Goal: Information Seeking & Learning: Learn about a topic

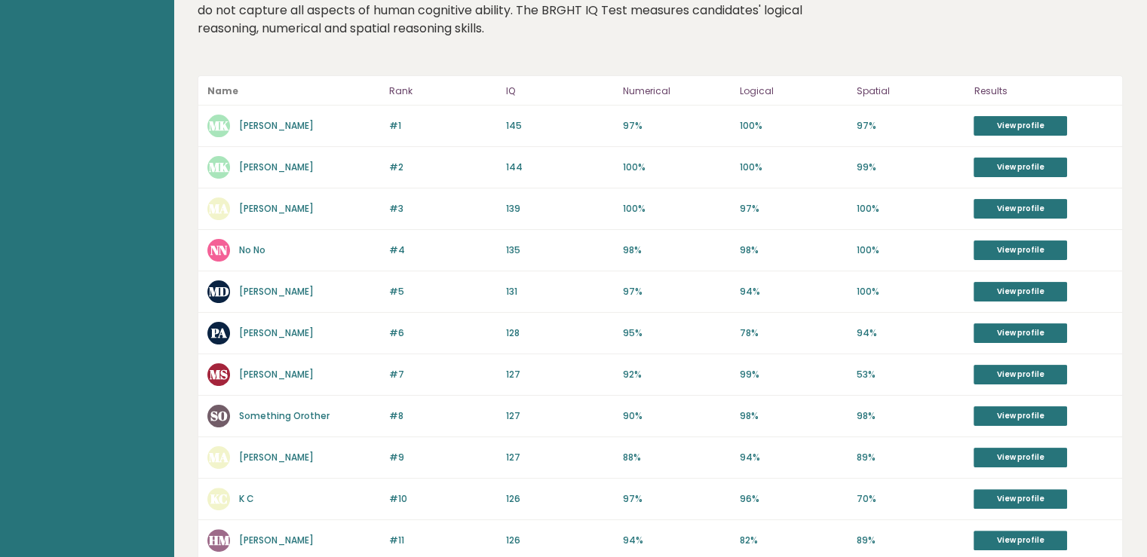
scroll to position [24, 0]
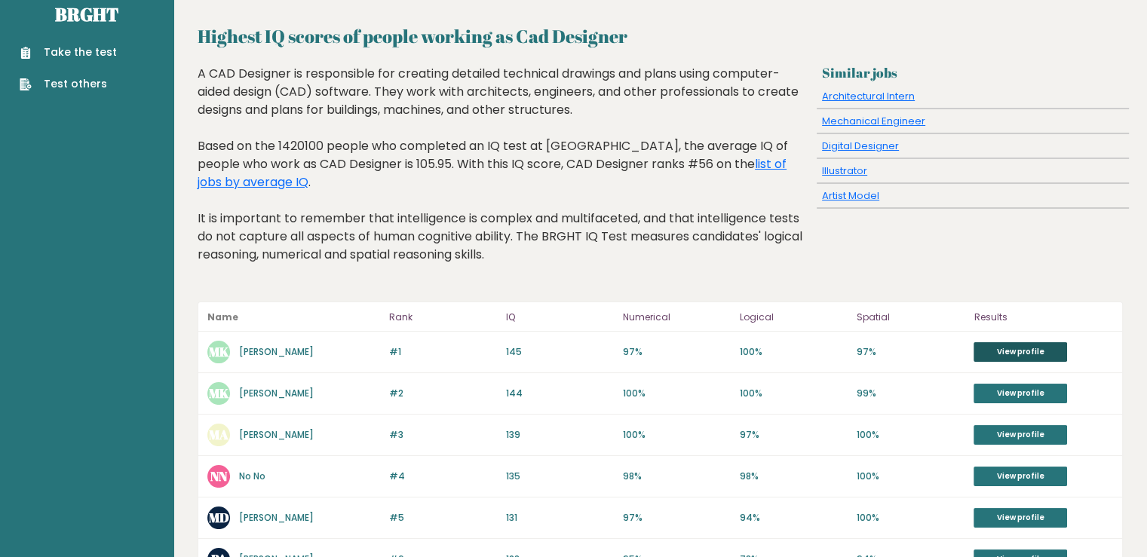
click at [1038, 342] on link "View profile" at bounding box center [1019, 352] width 93 height 20
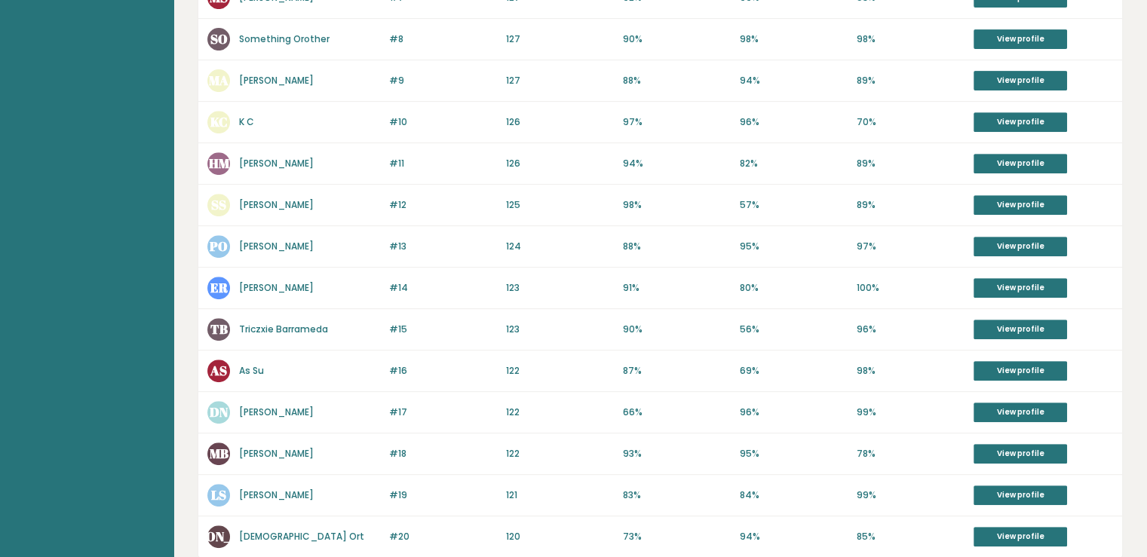
scroll to position [703, 0]
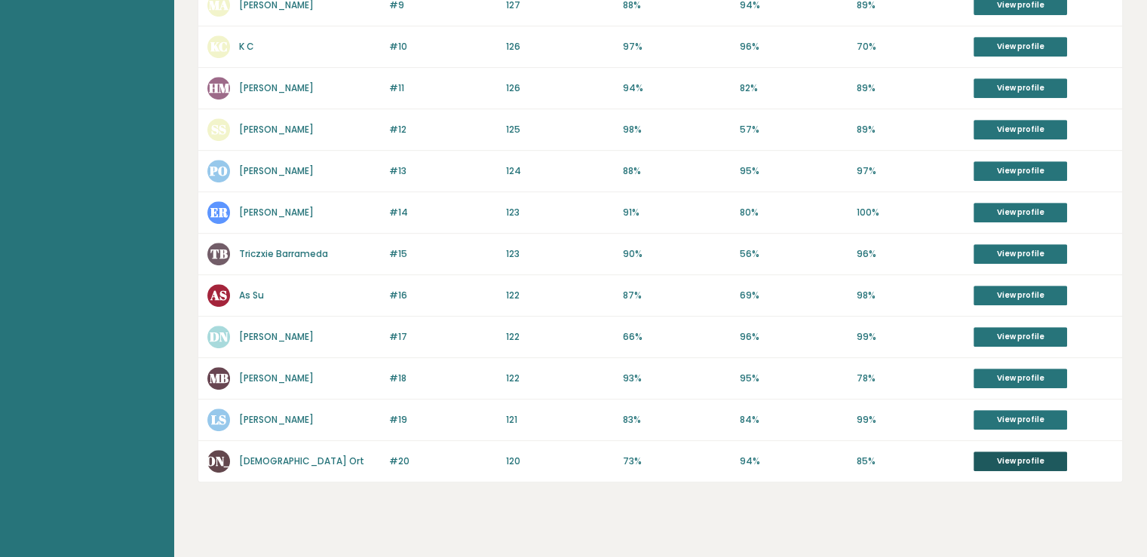
click at [1029, 452] on link "View profile" at bounding box center [1019, 462] width 93 height 20
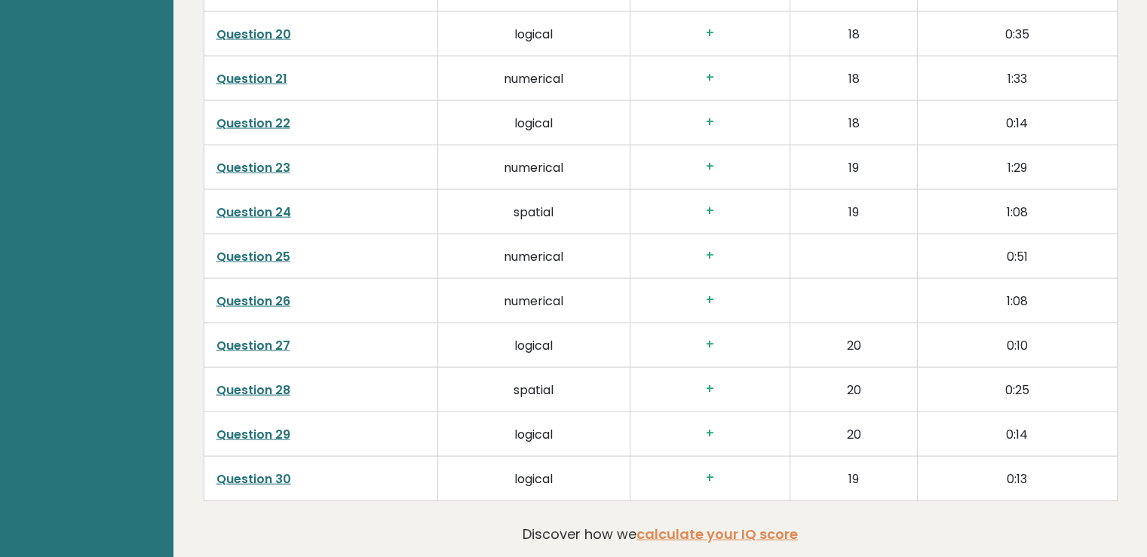
scroll to position [3106, 0]
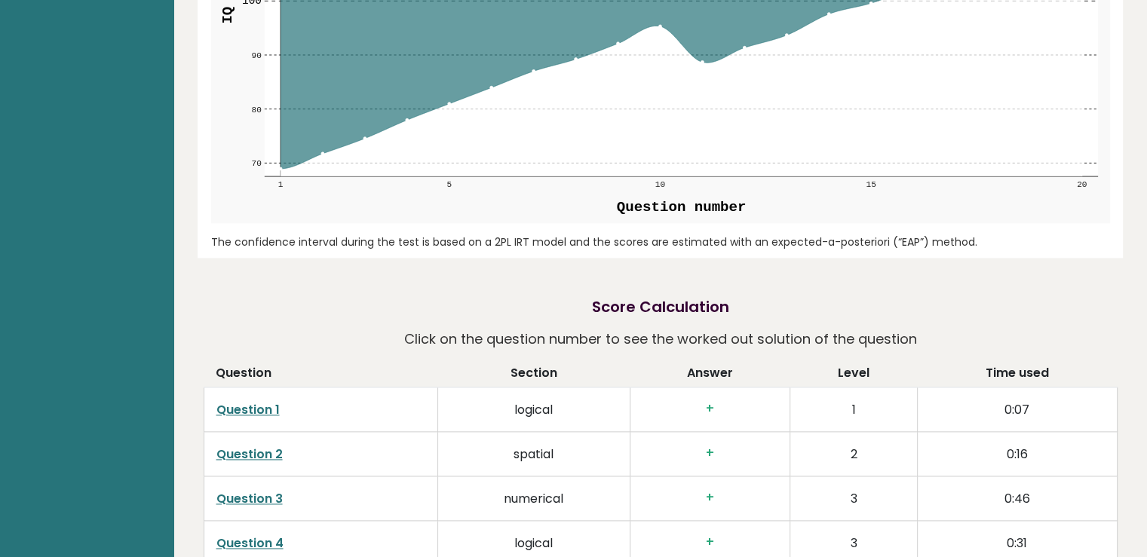
scroll to position [2036, 0]
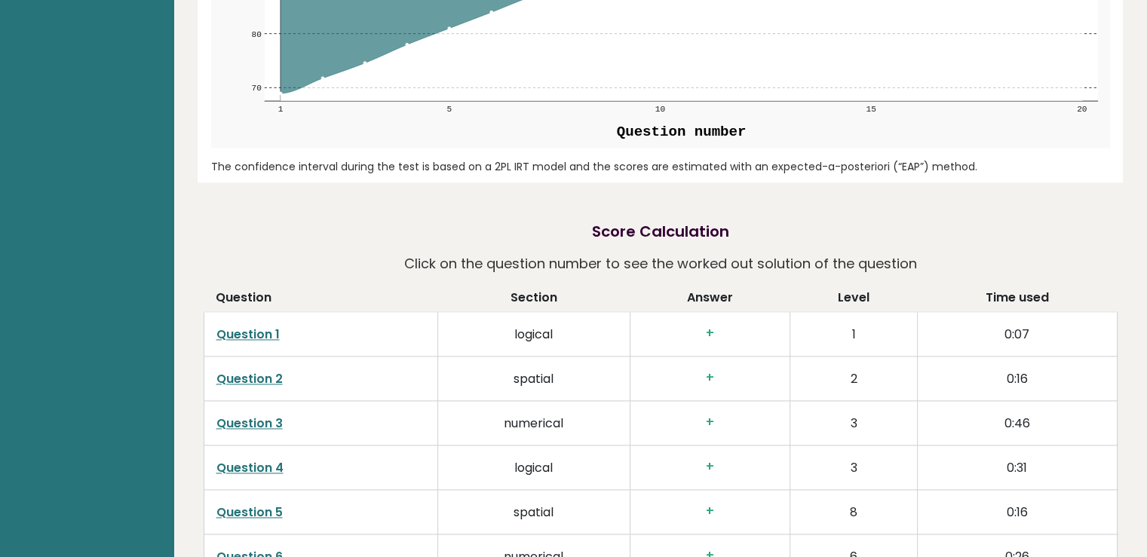
click at [249, 334] on link "Question 1" at bounding box center [247, 334] width 63 height 17
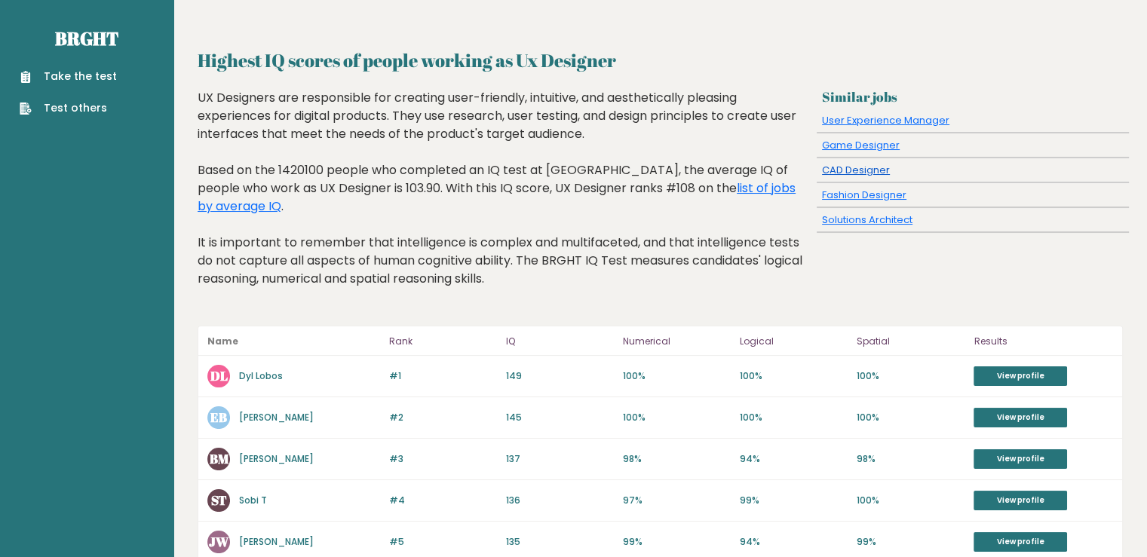
click at [869, 170] on link "CAD Designer" at bounding box center [856, 170] width 68 height 14
